Goal: Transaction & Acquisition: Subscribe to service/newsletter

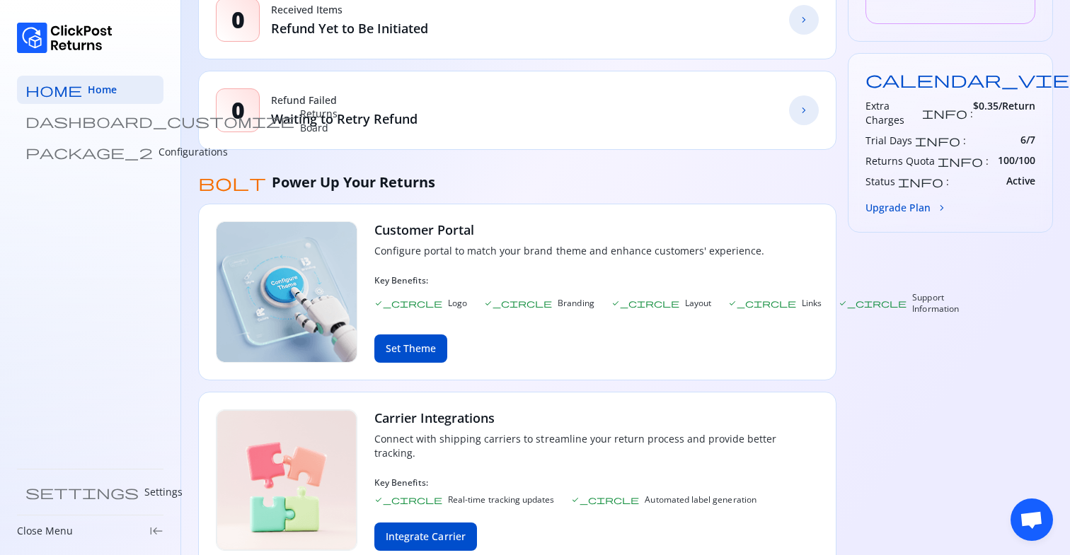
scroll to position [408, 0]
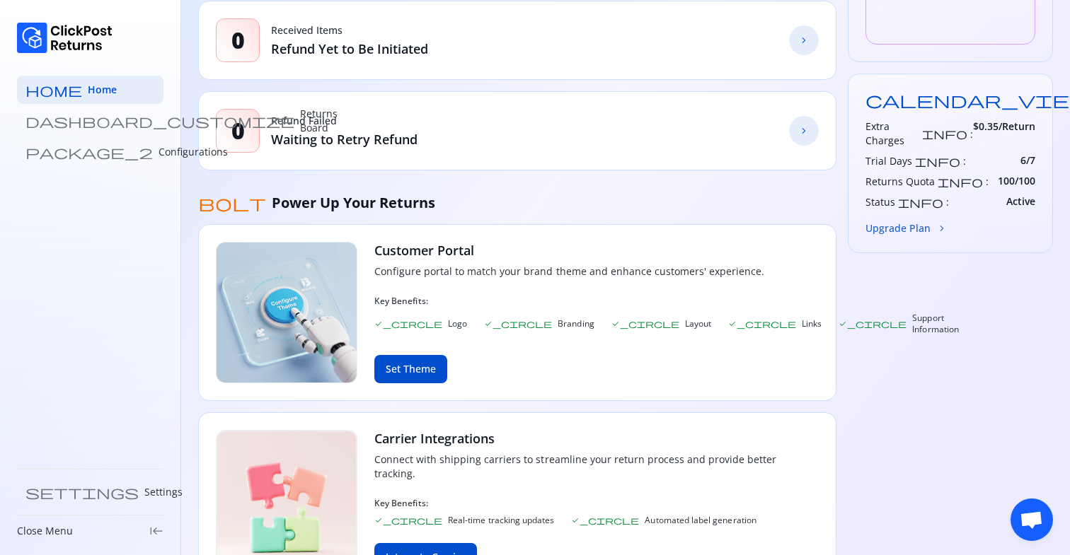
click at [892, 221] on button "Upgrade Plan chevron_forward" at bounding box center [906, 228] width 82 height 15
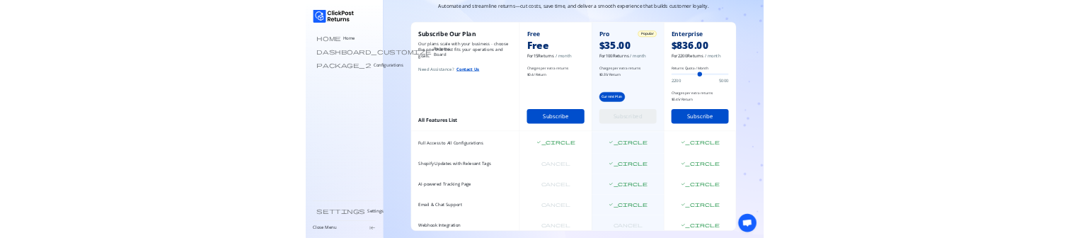
scroll to position [380, 0]
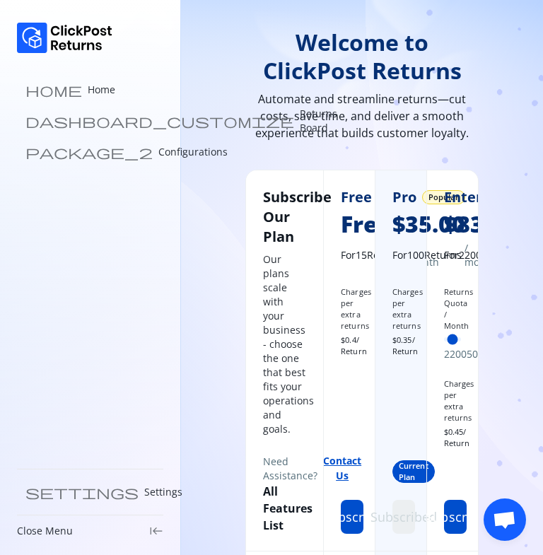
scroll to position [119, 0]
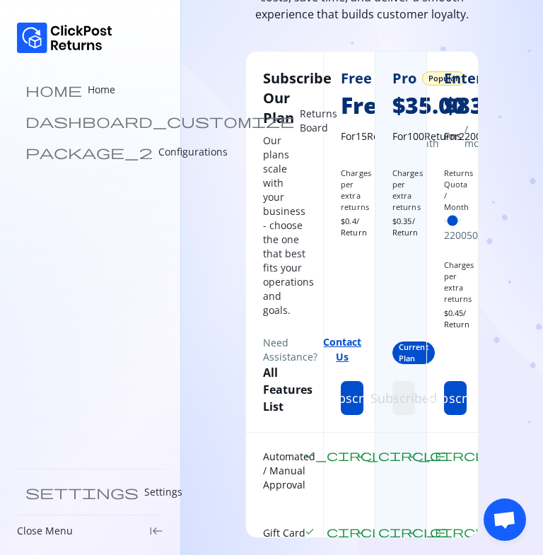
click at [154, 237] on span "keyboard_tab_rtl" at bounding box center [156, 531] width 14 height 14
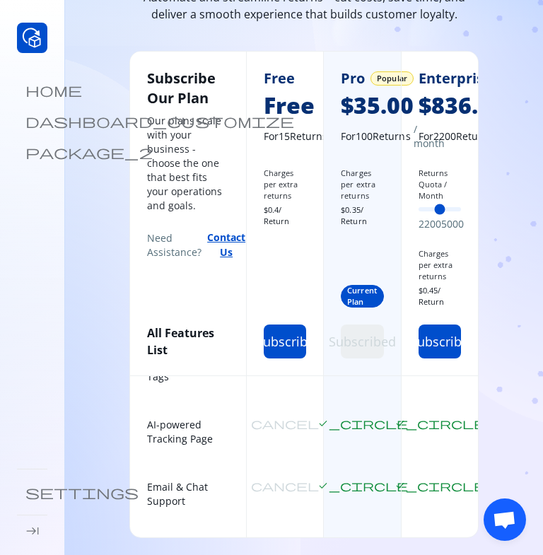
scroll to position [663, 0]
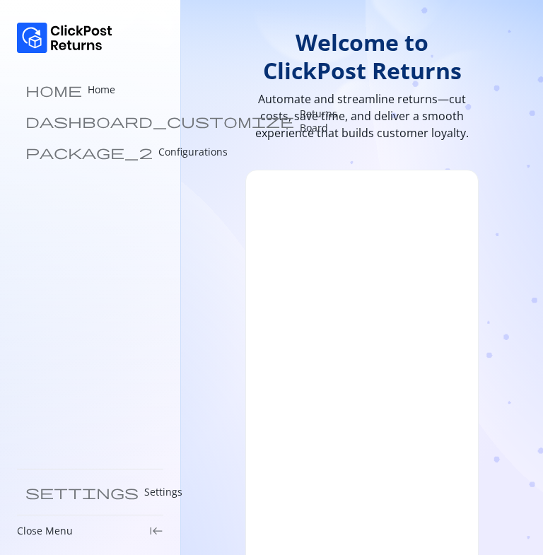
scroll to position [74, 0]
